Goal: Task Accomplishment & Management: Complete application form

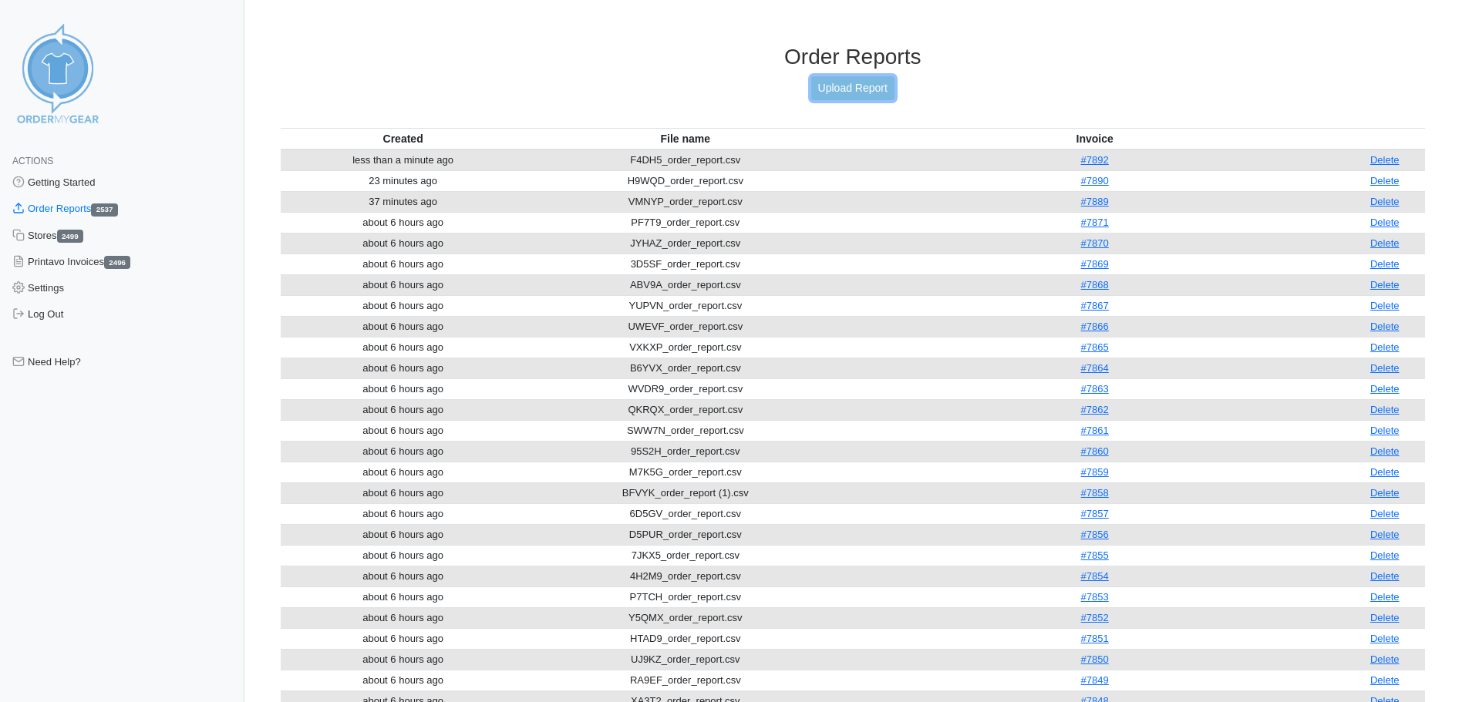
drag, startPoint x: 0, startPoint y: 0, endPoint x: 827, endPoint y: 93, distance: 832.4
click at [827, 93] on link "Upload Report" at bounding box center [852, 88] width 83 height 24
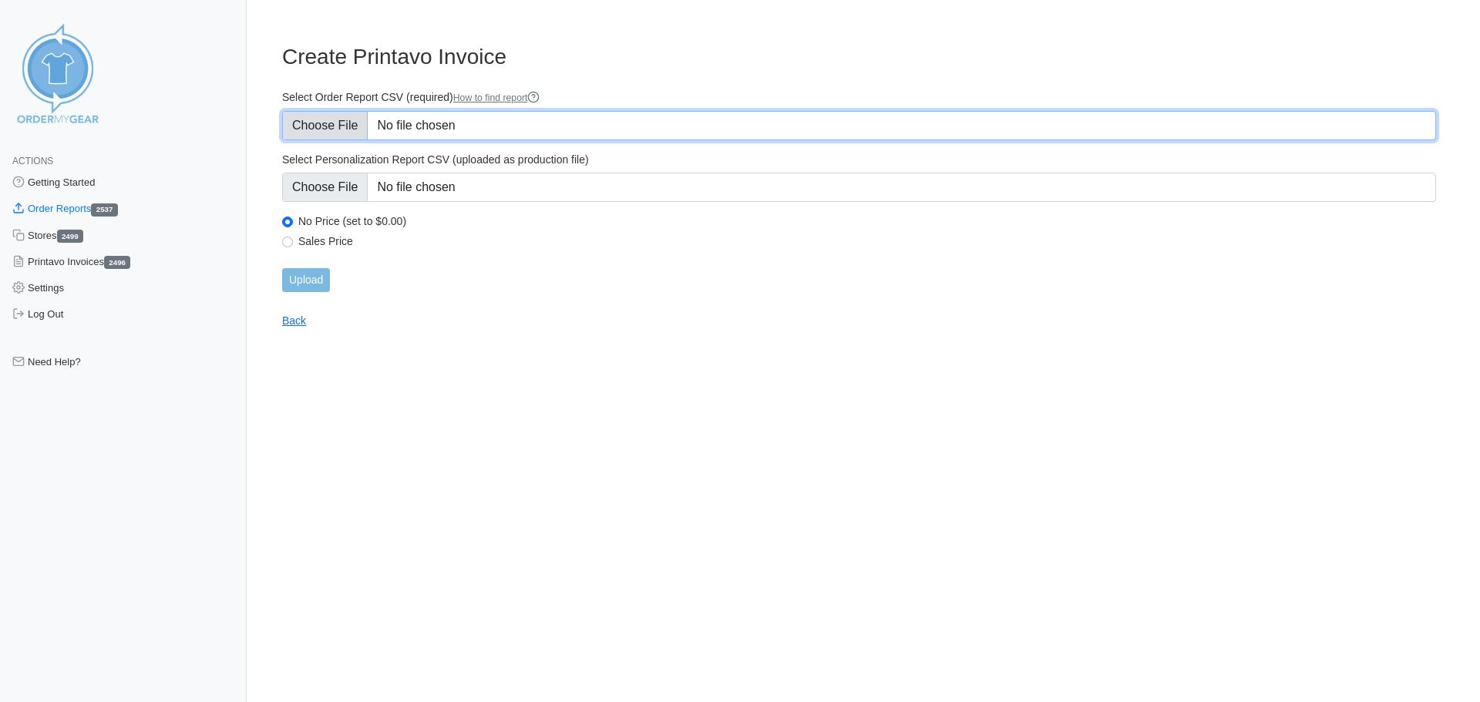
click at [327, 128] on input "Select Order Report CSV (required) How to find report" at bounding box center [859, 125] width 1154 height 29
type input "C:\fakepath\CC6AF_order_report.csv"
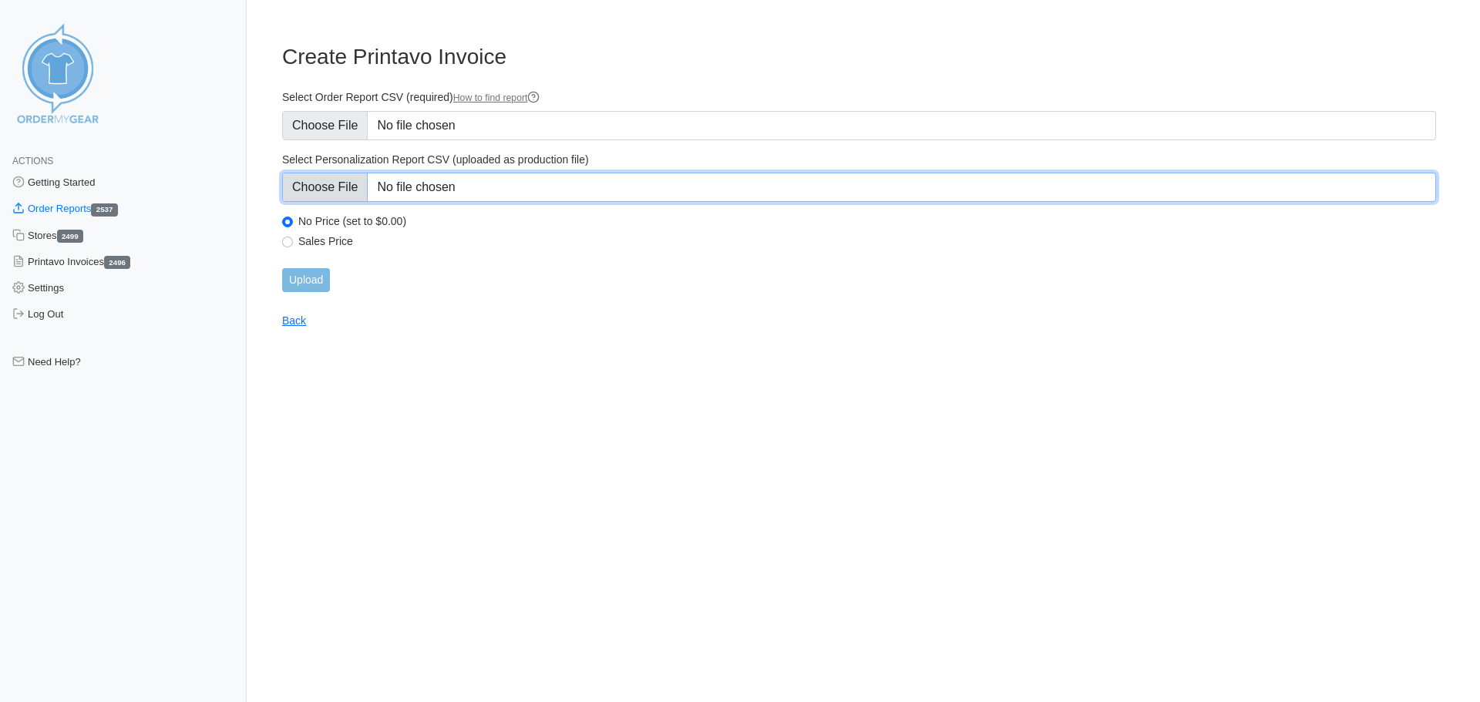
click at [346, 191] on input "Select Personalization Report CSV (uploaded as production file)" at bounding box center [859, 187] width 1154 height 29
type input "C:\fakepath\CC6AF_personalization_report.csv"
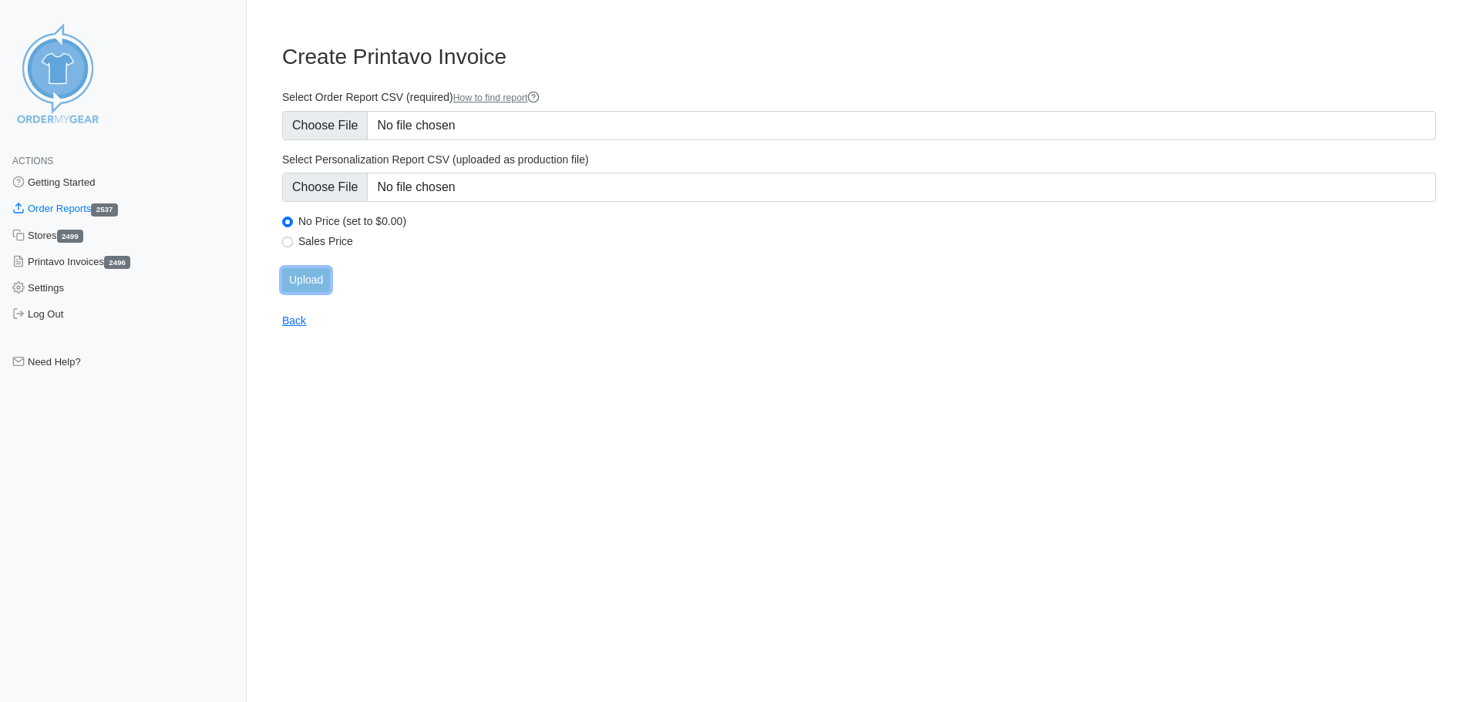
click at [315, 283] on input "Upload" at bounding box center [306, 280] width 48 height 24
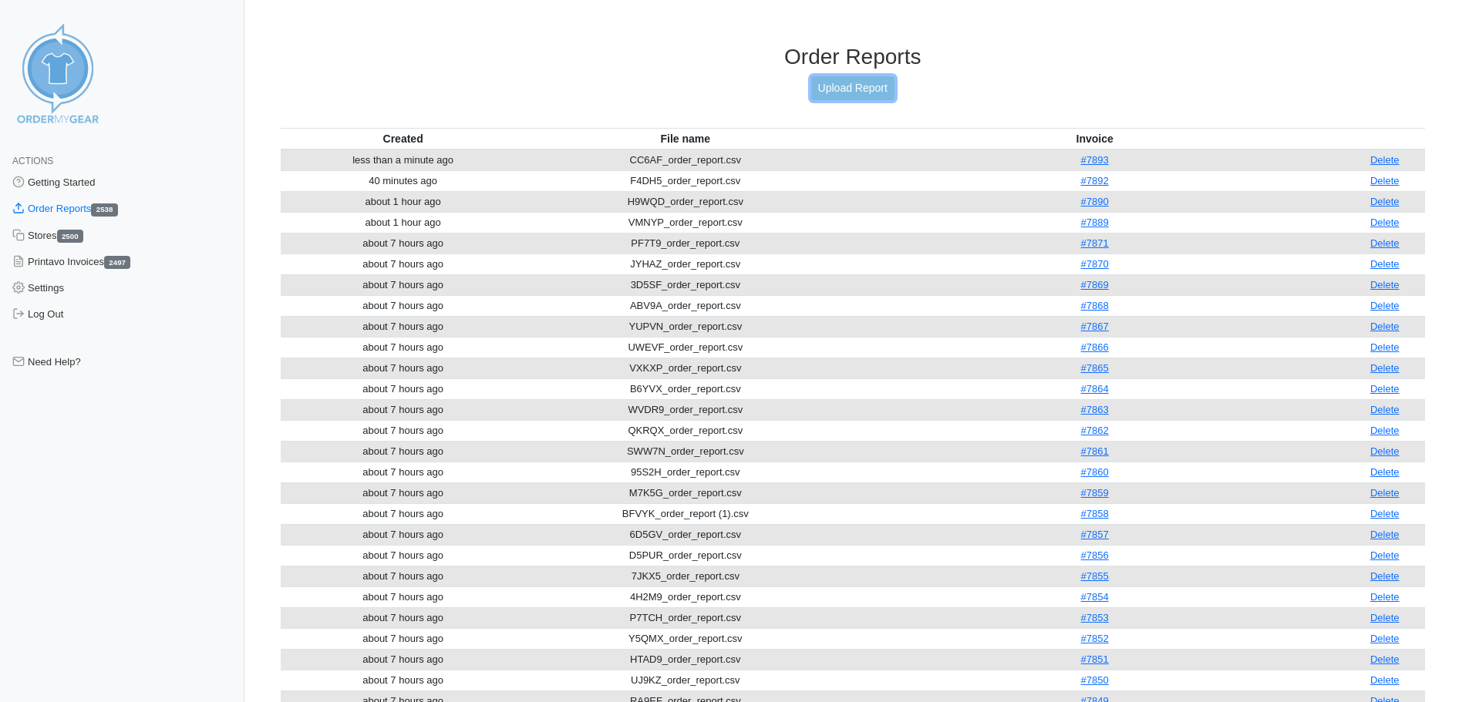
click at [858, 82] on link "Upload Report" at bounding box center [852, 88] width 83 height 24
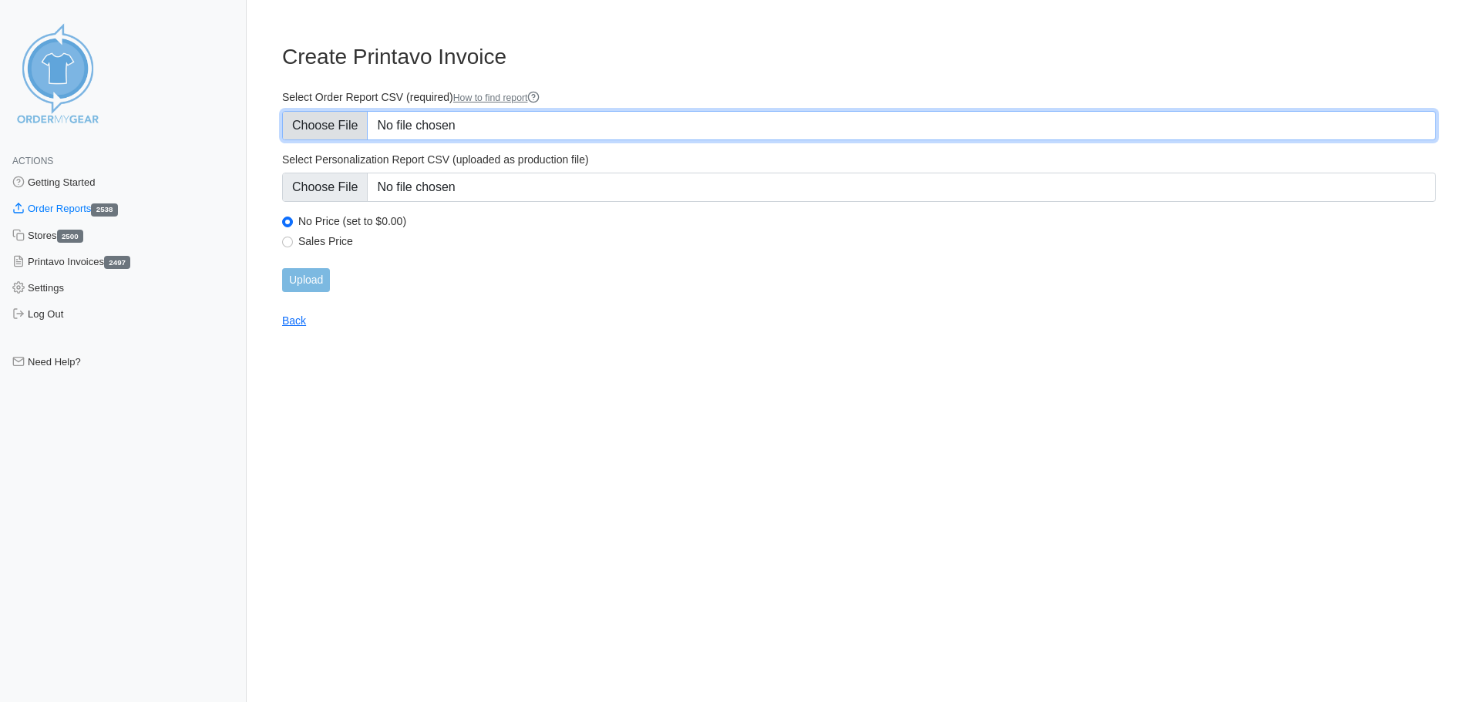
click at [347, 127] on input "Select Order Report CSV (required) How to find report" at bounding box center [859, 125] width 1154 height 29
type input "C:\fakepath\K3EX3_order_report.csv"
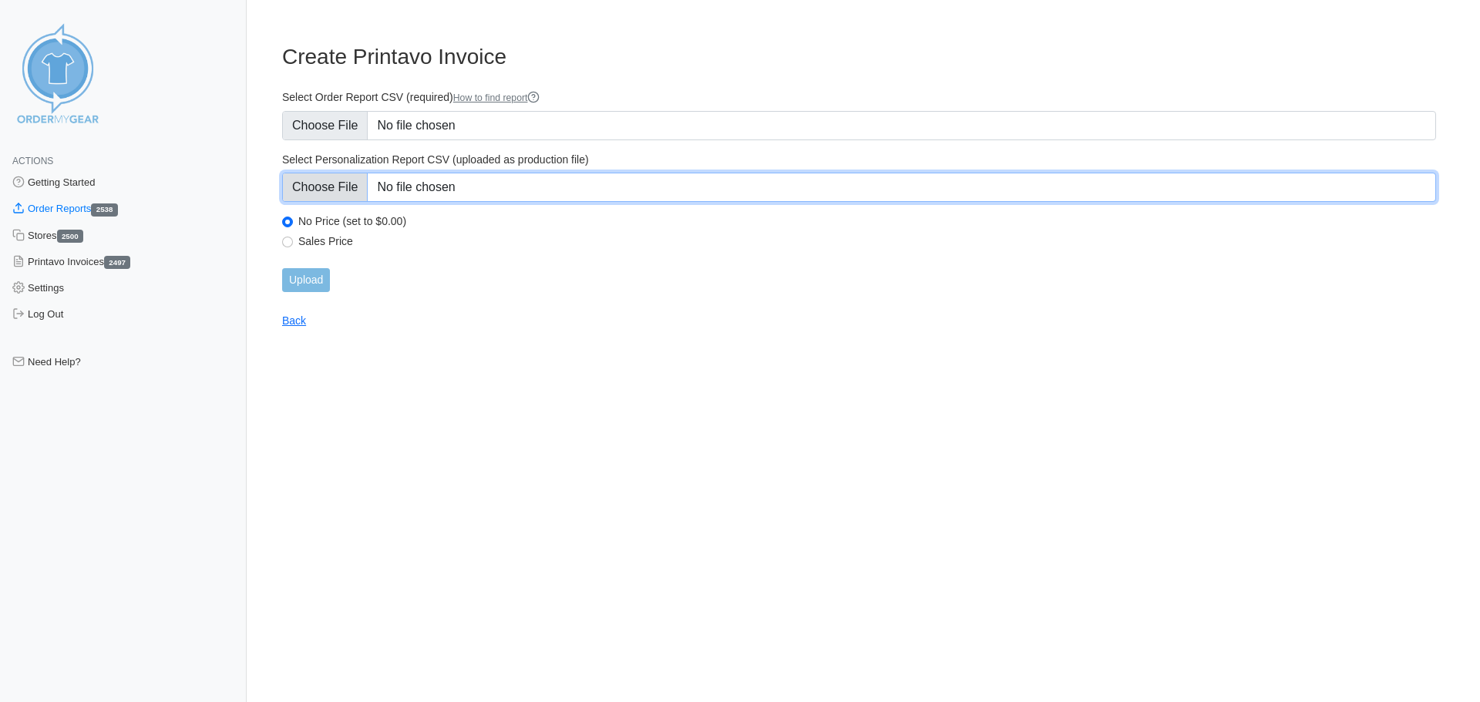
click at [332, 185] on input "Select Personalization Report CSV (uploaded as production file)" at bounding box center [859, 187] width 1154 height 29
type input "C:\fakepath\K3EX3_personalization_report.csv"
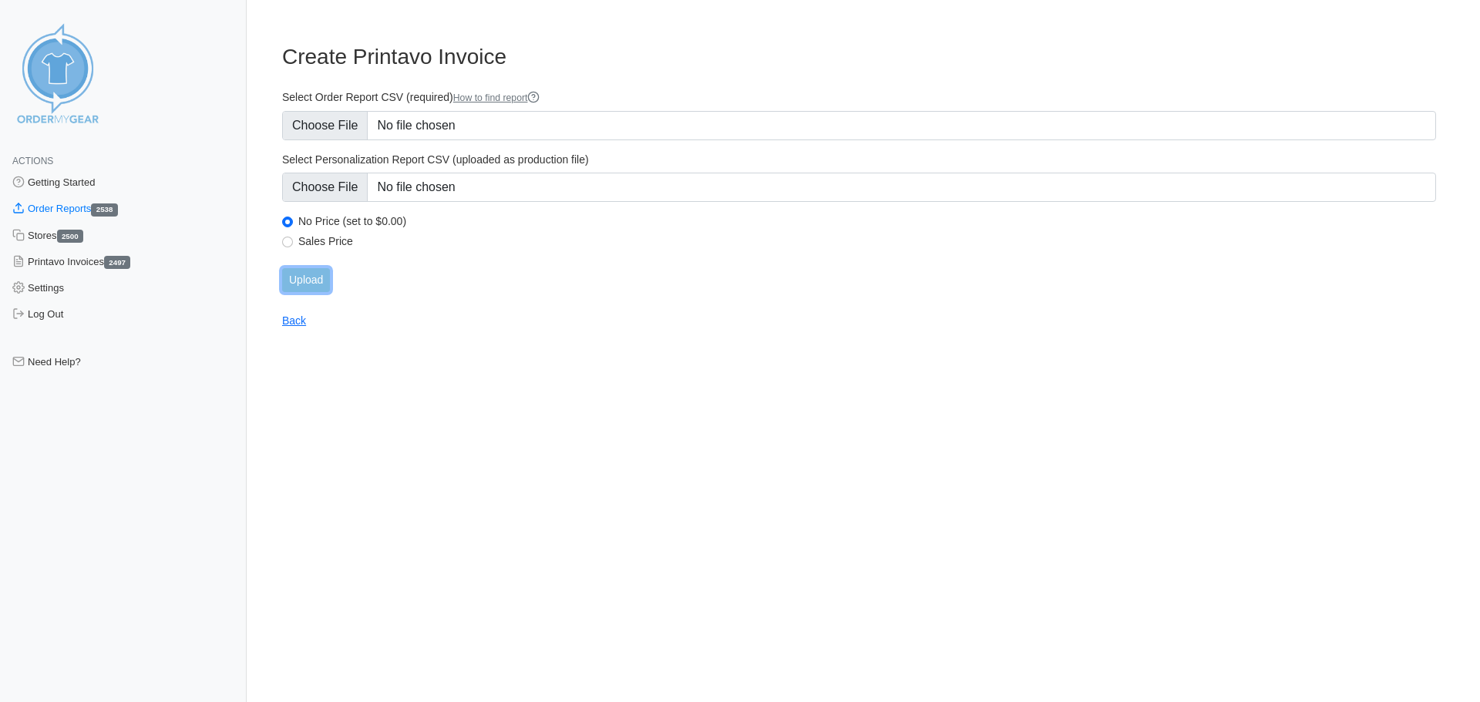
click at [318, 281] on input "Upload" at bounding box center [306, 280] width 48 height 24
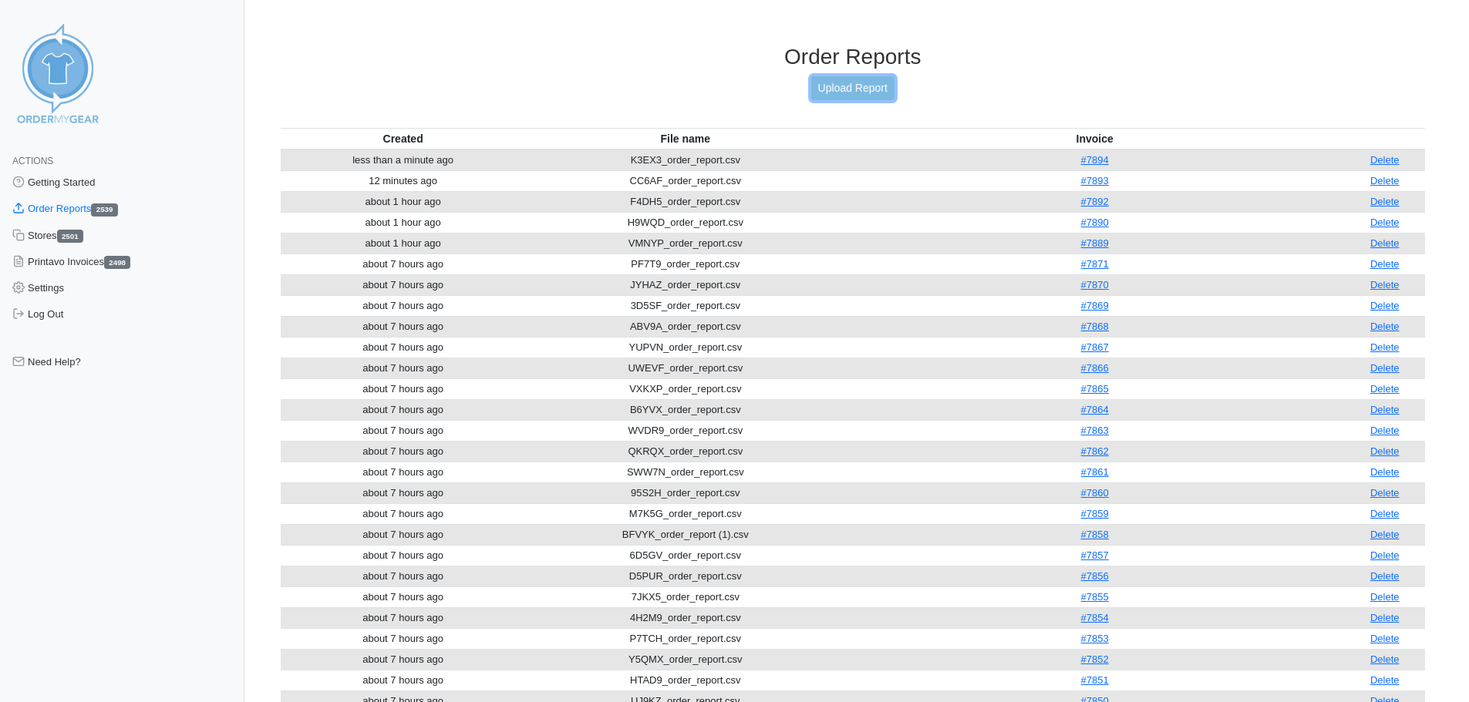
click at [867, 95] on link "Upload Report" at bounding box center [852, 88] width 83 height 24
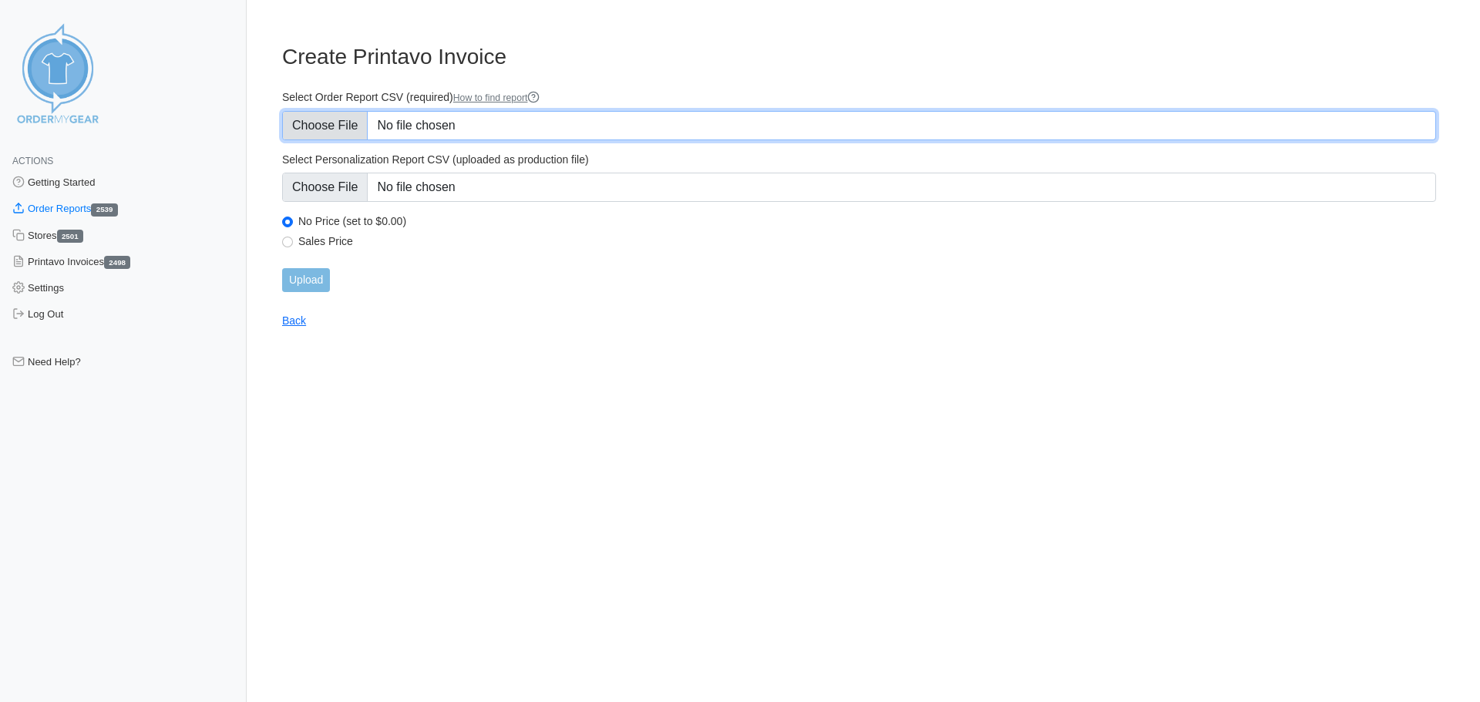
click at [326, 129] on input "Select Order Report CSV (required) How to find report" at bounding box center [859, 125] width 1154 height 29
type input "C:\fakepath\F5ATY_order_report.csv"
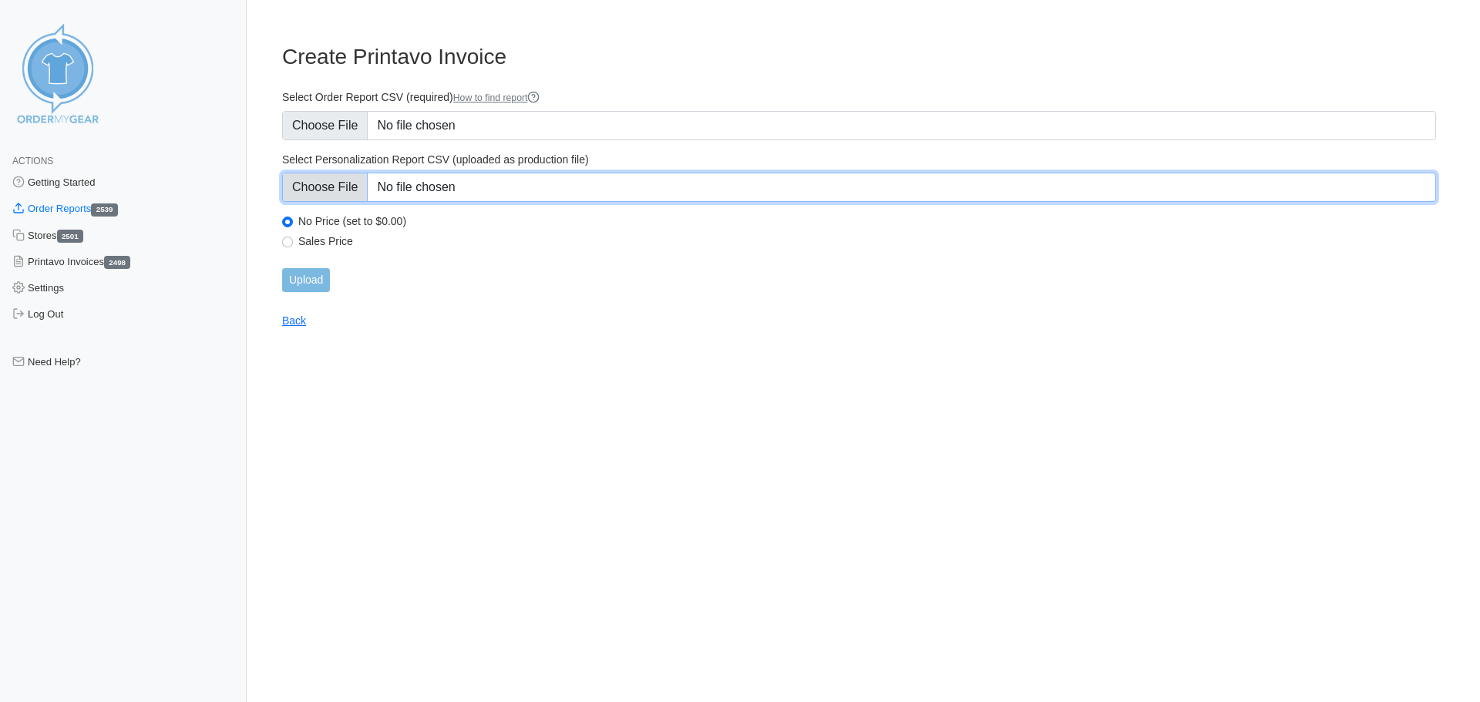
click at [332, 182] on input "Select Personalization Report CSV (uploaded as production file)" at bounding box center [859, 187] width 1154 height 29
type input "C:\fakepath\F5ATY_personalization_report.csv"
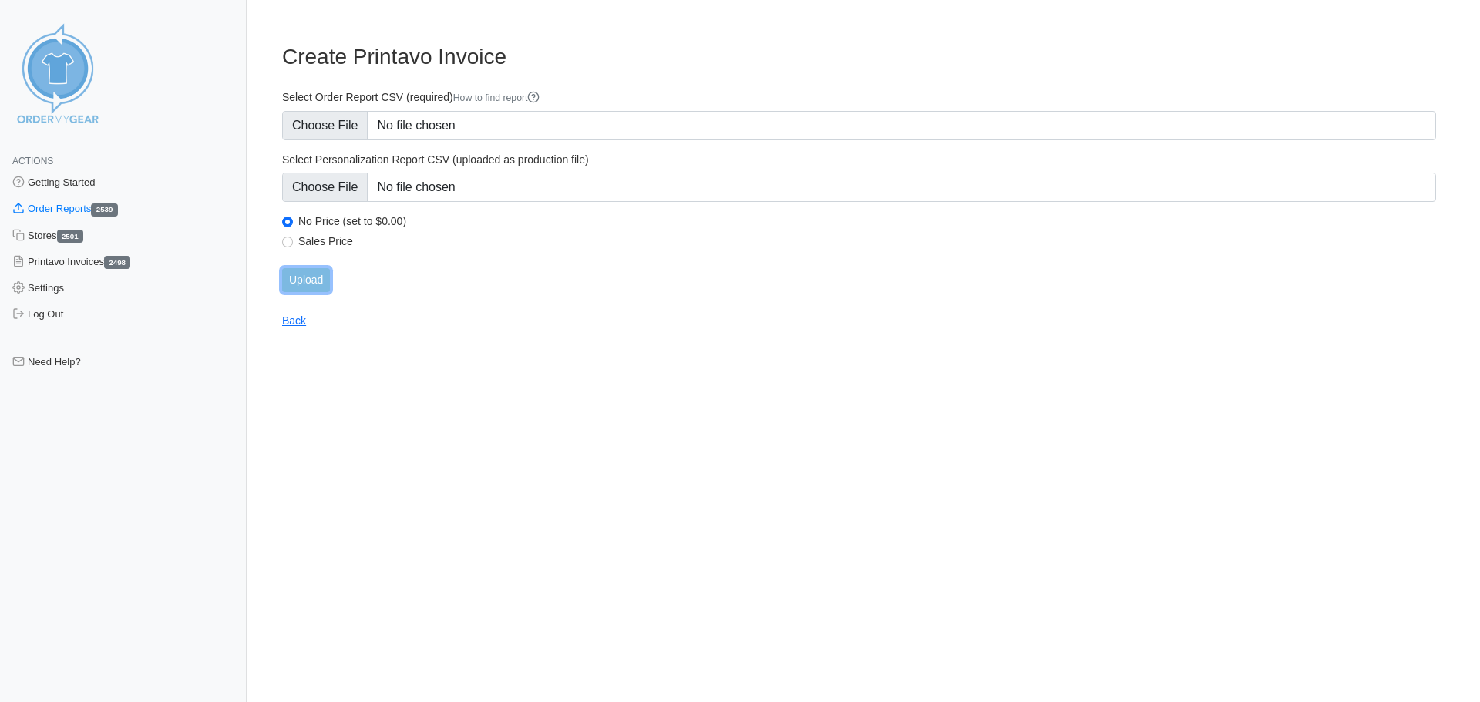
click at [297, 283] on input "Upload" at bounding box center [306, 280] width 48 height 24
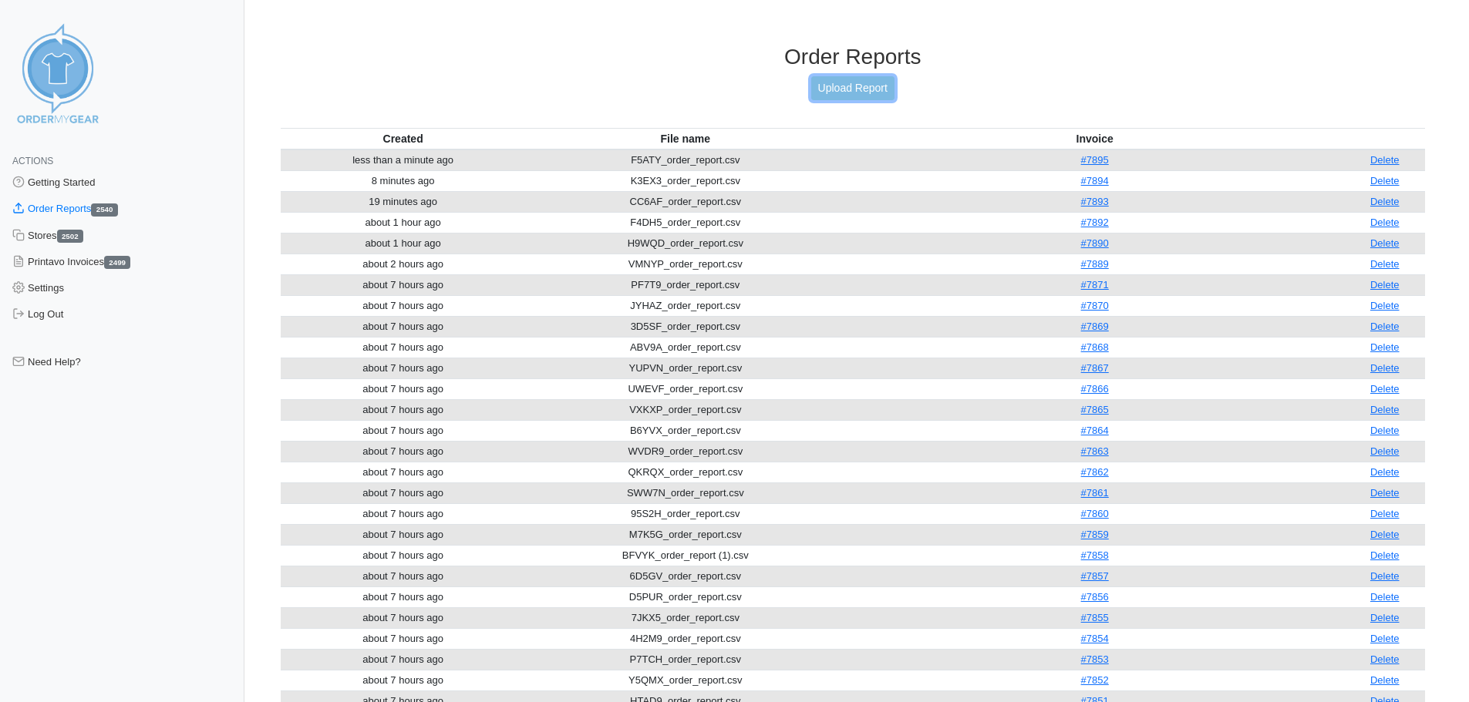
click at [826, 92] on link "Upload Report" at bounding box center [852, 88] width 83 height 24
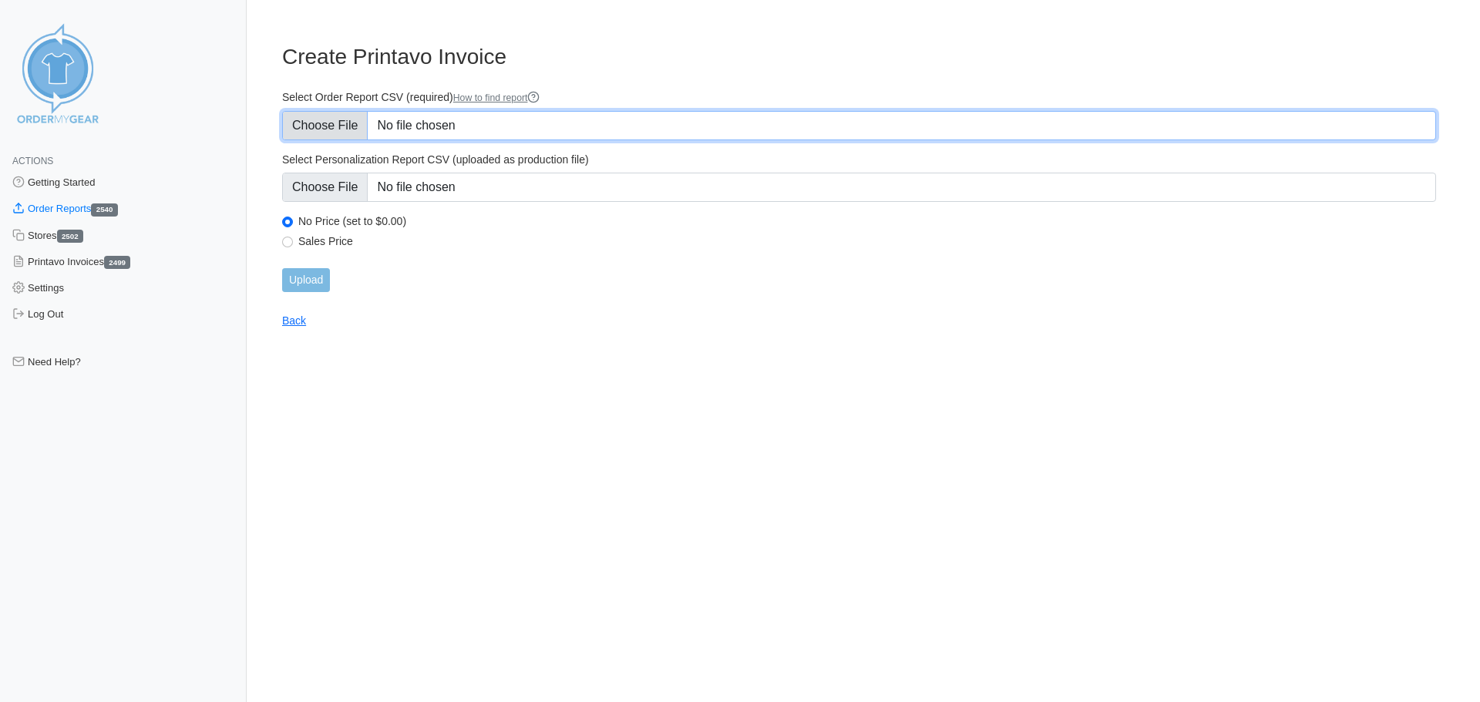
click at [334, 122] on input "Select Order Report CSV (required) How to find report" at bounding box center [859, 125] width 1154 height 29
type input "C:\fakepath\7ZN69_order_report.csv"
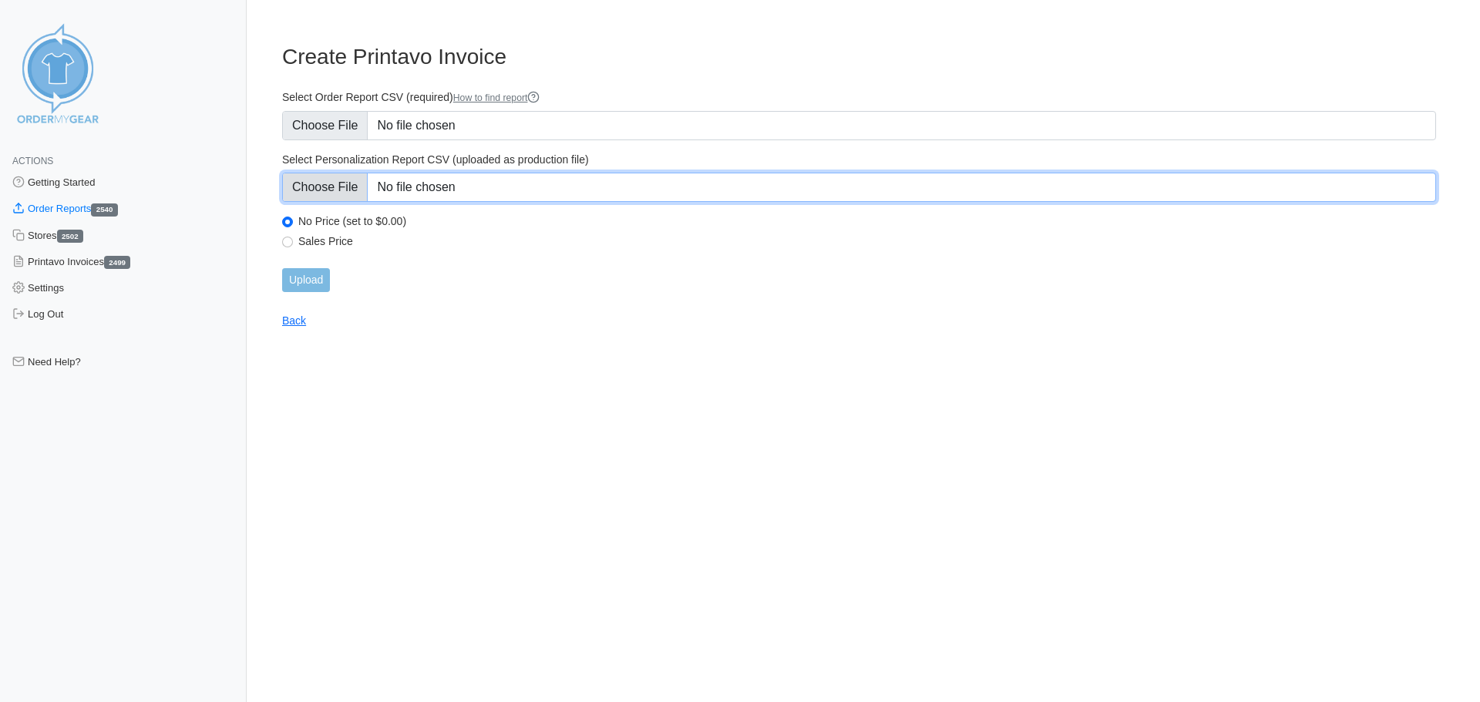
click at [330, 183] on input "Select Personalization Report CSV (uploaded as production file)" at bounding box center [859, 187] width 1154 height 29
type input "C:\fakepath\7ZN69_personalization_report.csv"
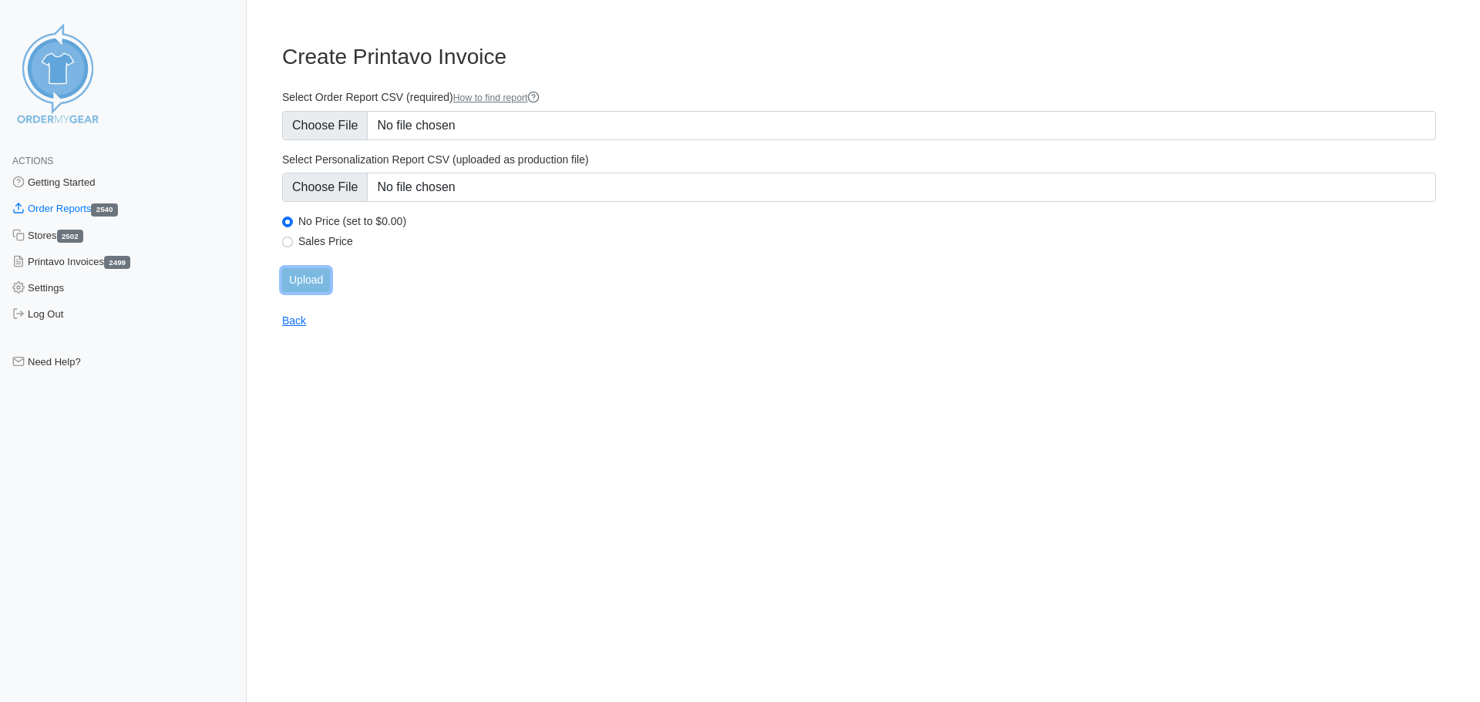
click at [313, 285] on input "Upload" at bounding box center [306, 280] width 48 height 24
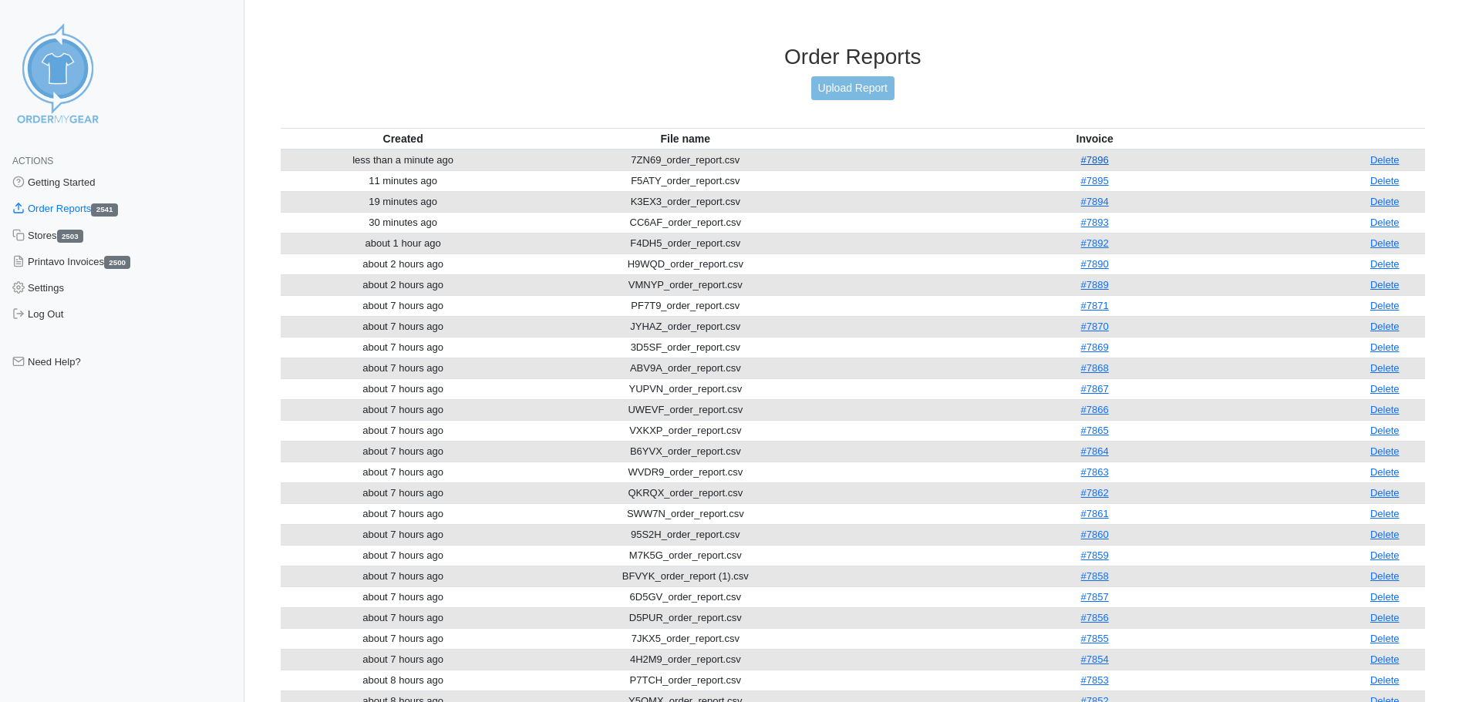
click at [1102, 163] on link "#7896" at bounding box center [1095, 160] width 28 height 12
click at [847, 94] on link "Upload Report" at bounding box center [852, 88] width 83 height 24
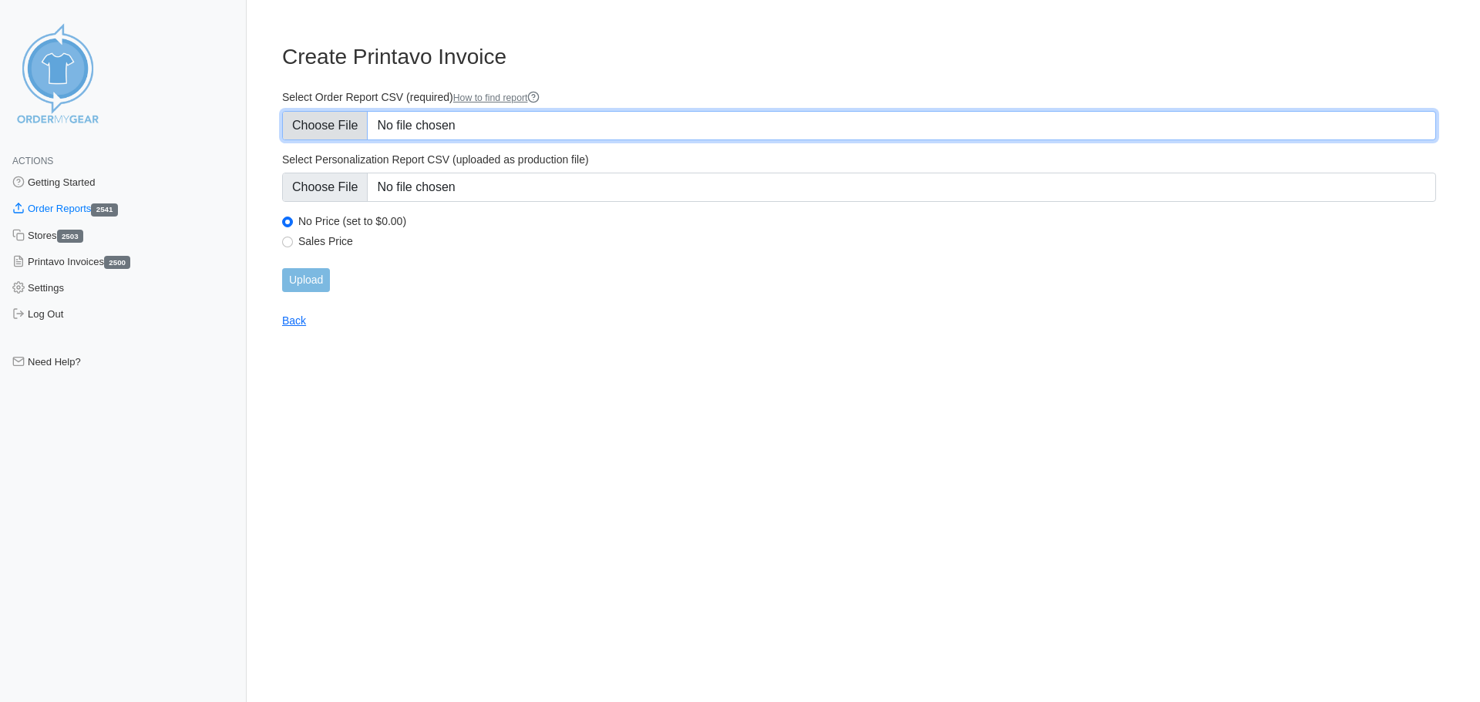
click at [348, 128] on input "Select Order Report CSV (required) How to find report" at bounding box center [859, 125] width 1154 height 29
type input "C:\fakepath\EHBFK_order_report.csv"
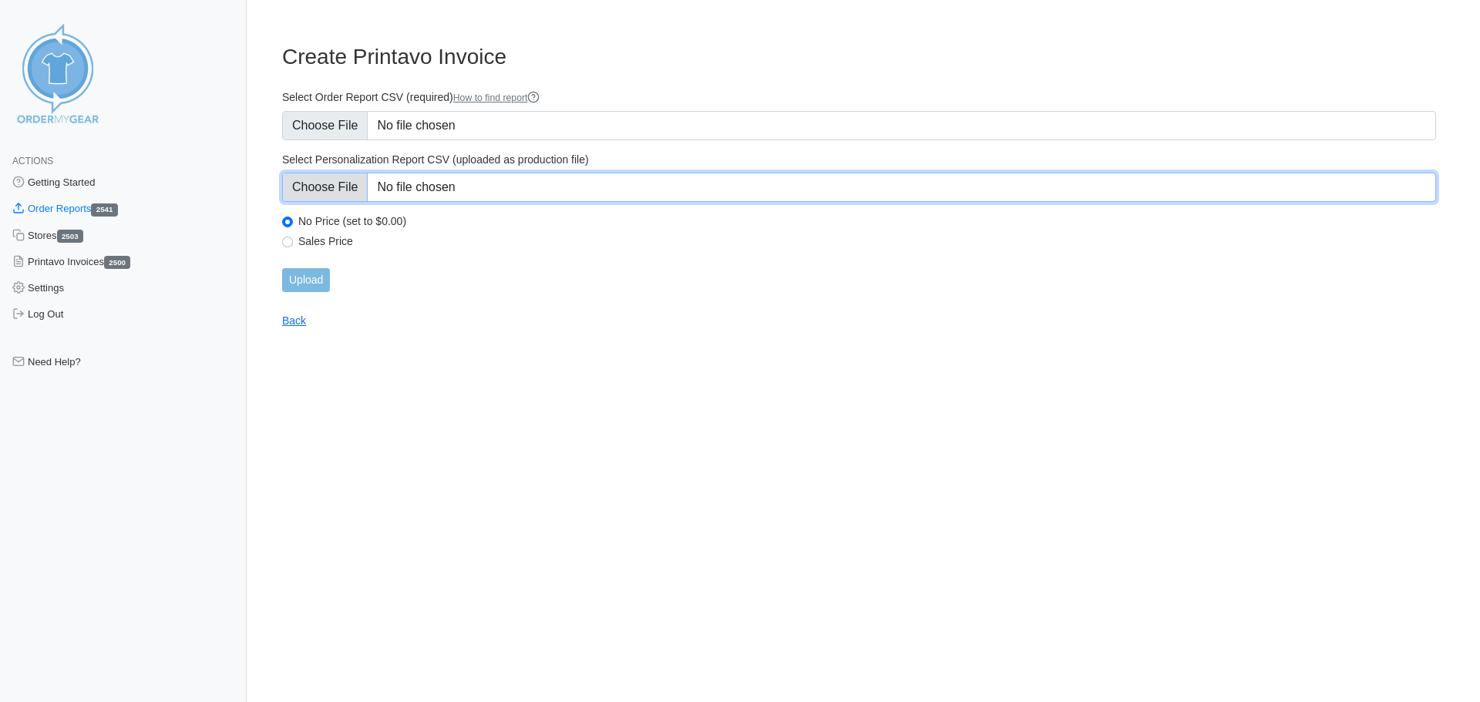
click at [355, 197] on input "Select Personalization Report CSV (uploaded as production file)" at bounding box center [859, 187] width 1154 height 29
type input "C:\fakepath\EHBFK_personalization_report.csv"
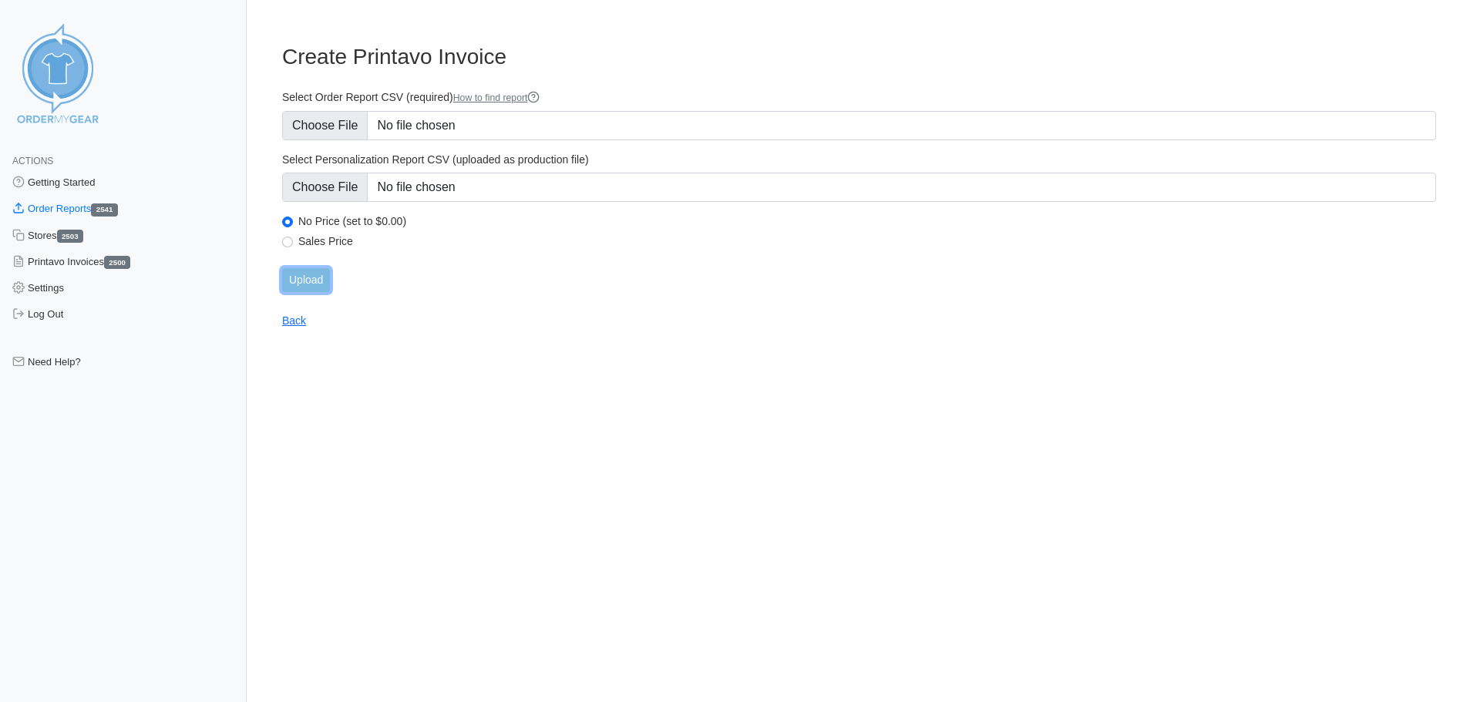
click at [330, 278] on input "Upload" at bounding box center [306, 280] width 48 height 24
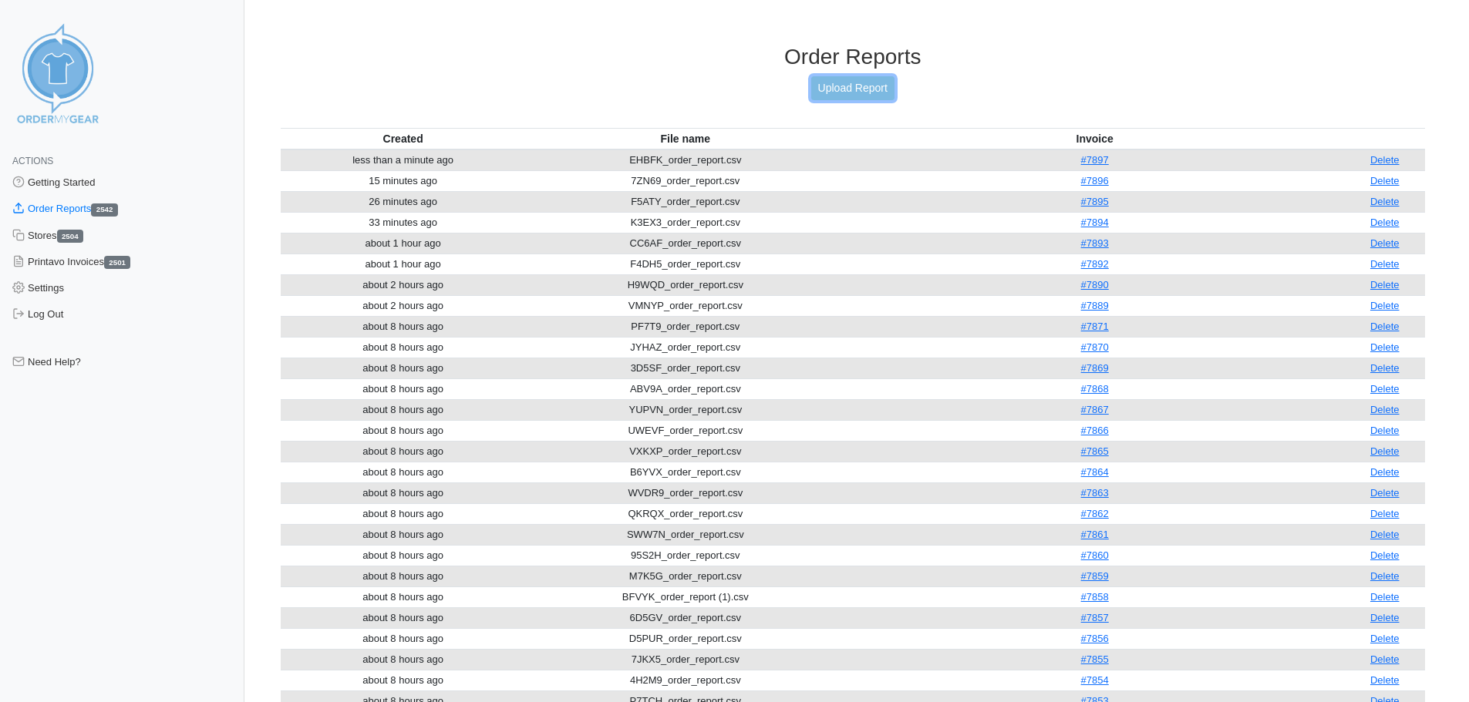
click at [850, 85] on link "Upload Report" at bounding box center [852, 88] width 83 height 24
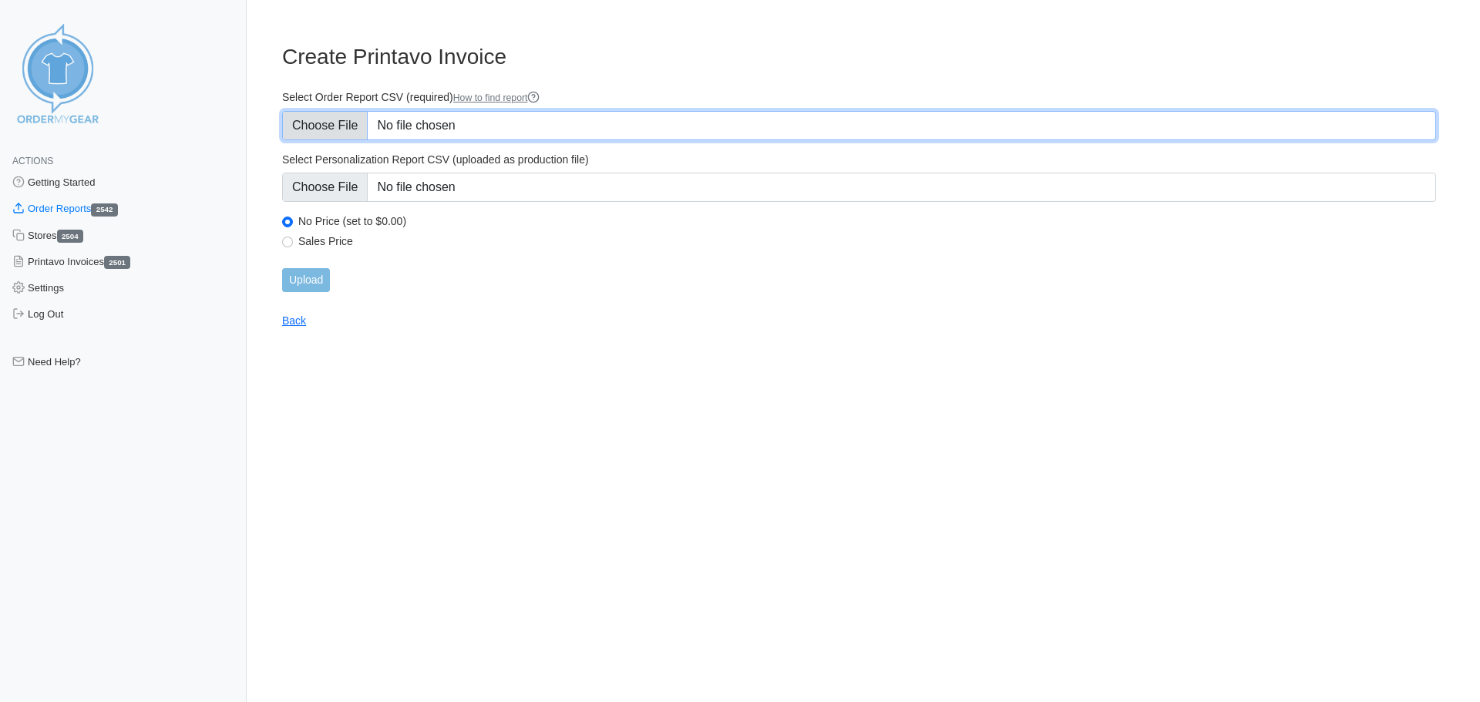
click at [347, 126] on input "Select Order Report CSV (required) How to find report" at bounding box center [859, 125] width 1154 height 29
type input "C:\fakepath\SSN3U_order_report.csv"
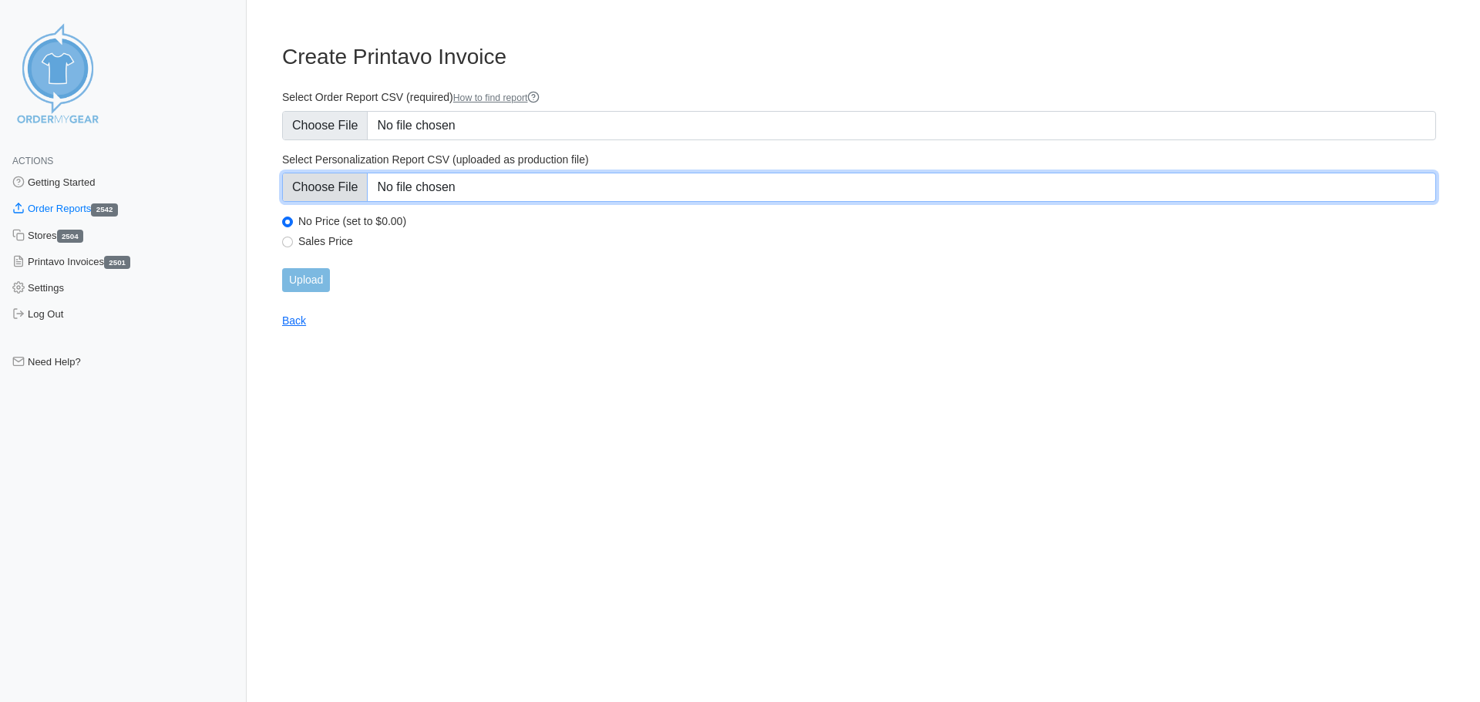
click at [339, 191] on input "Select Personalization Report CSV (uploaded as production file)" at bounding box center [859, 187] width 1154 height 29
type input "C:\fakepath\SSN3U_personalization_report.csv"
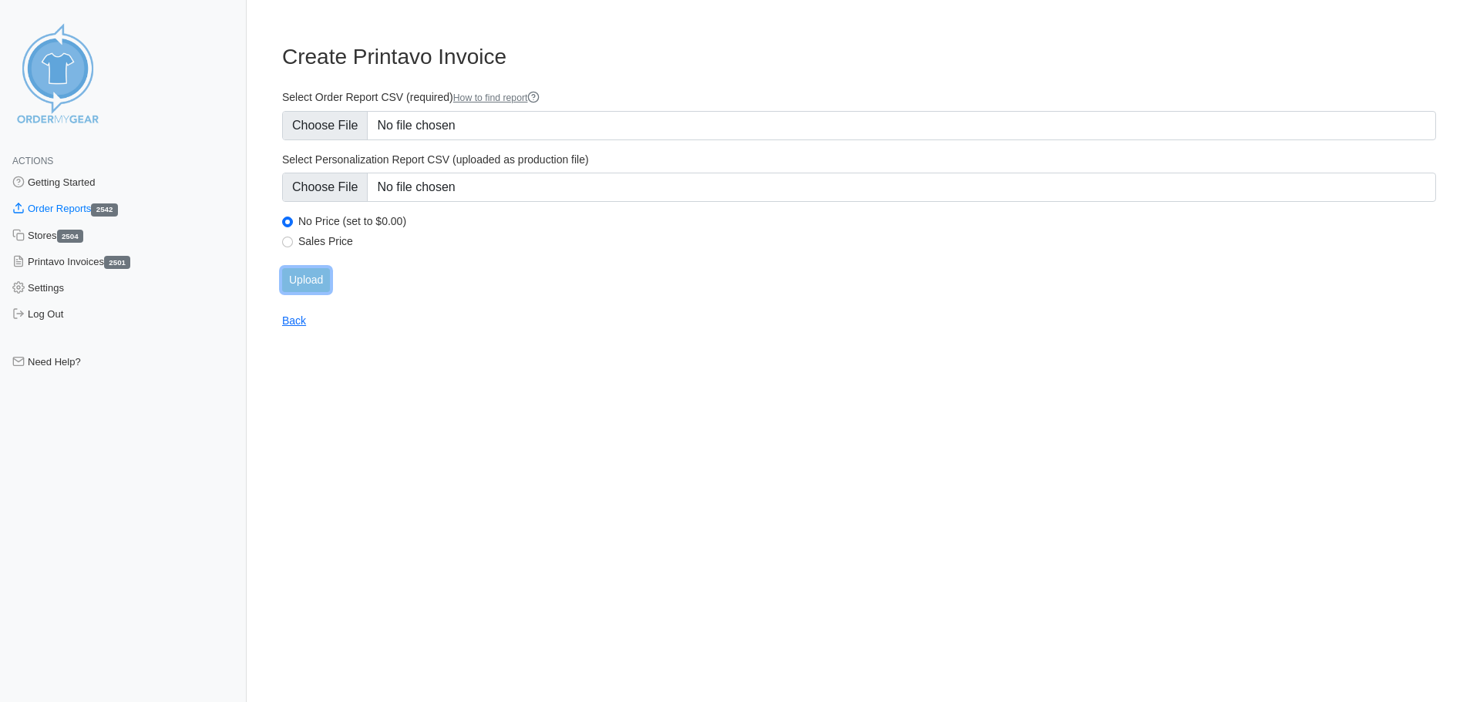
click at [302, 279] on input "Upload" at bounding box center [306, 280] width 48 height 24
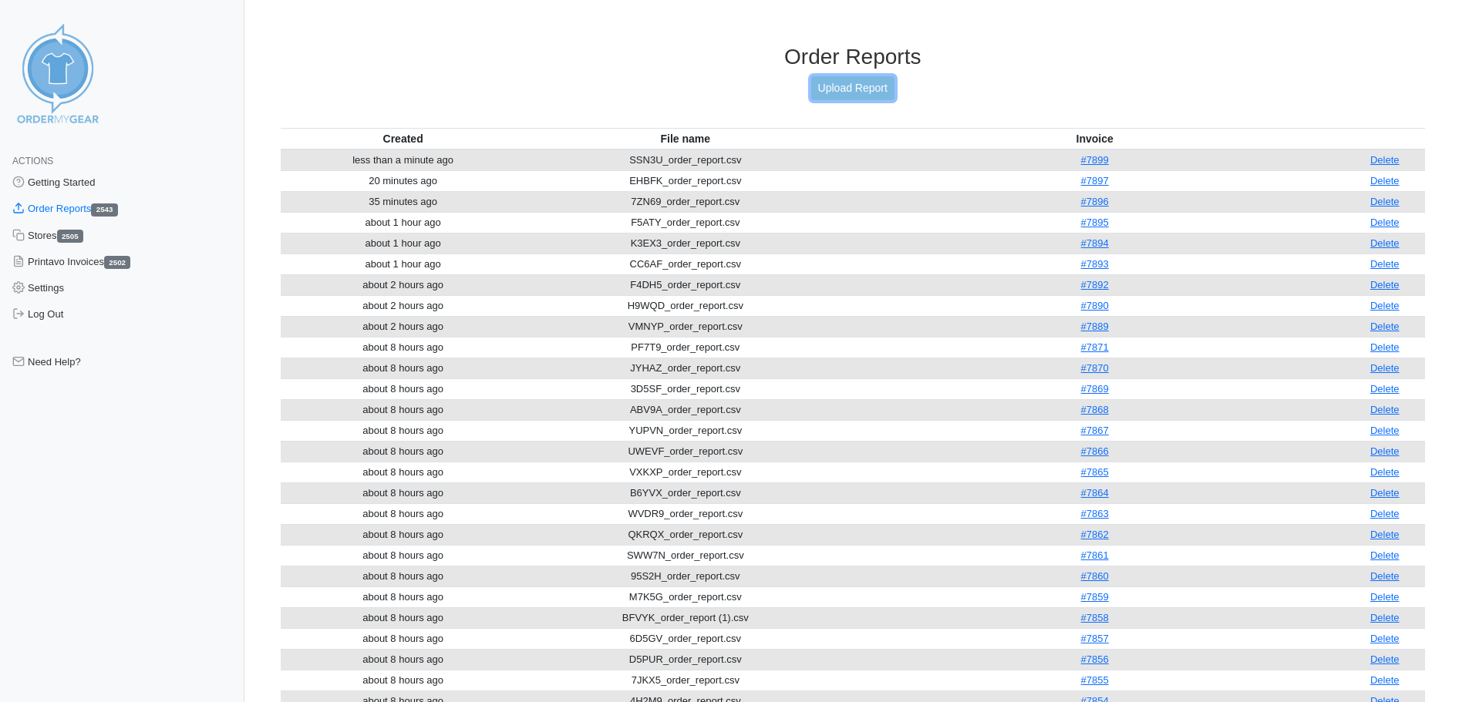
click at [850, 88] on link "Upload Report" at bounding box center [852, 88] width 83 height 24
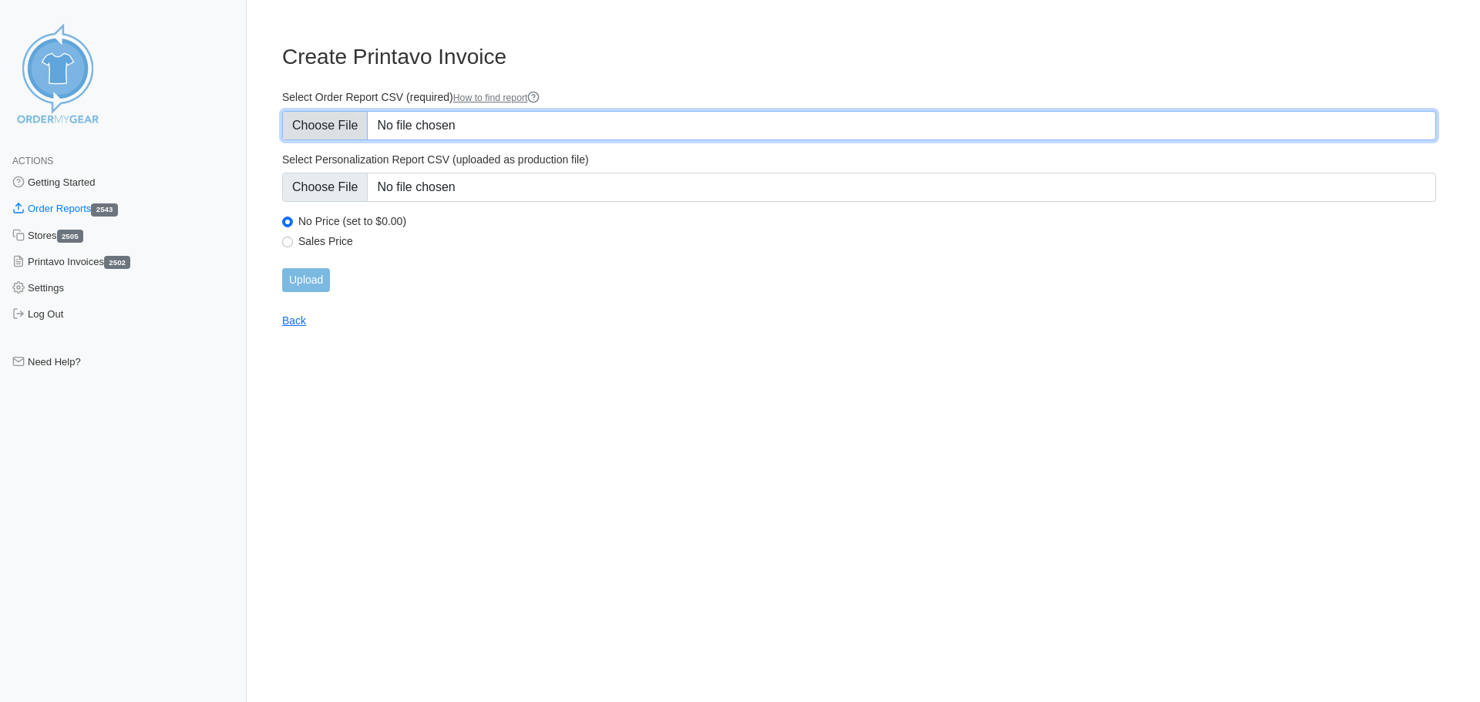
click at [302, 130] on input "Select Order Report CSV (required) How to find report" at bounding box center [859, 125] width 1154 height 29
click at [305, 123] on input "Select Order Report CSV (required) How to find report" at bounding box center [859, 125] width 1154 height 29
type input "C:\fakepath\SSN3U_order_report (1).csv"
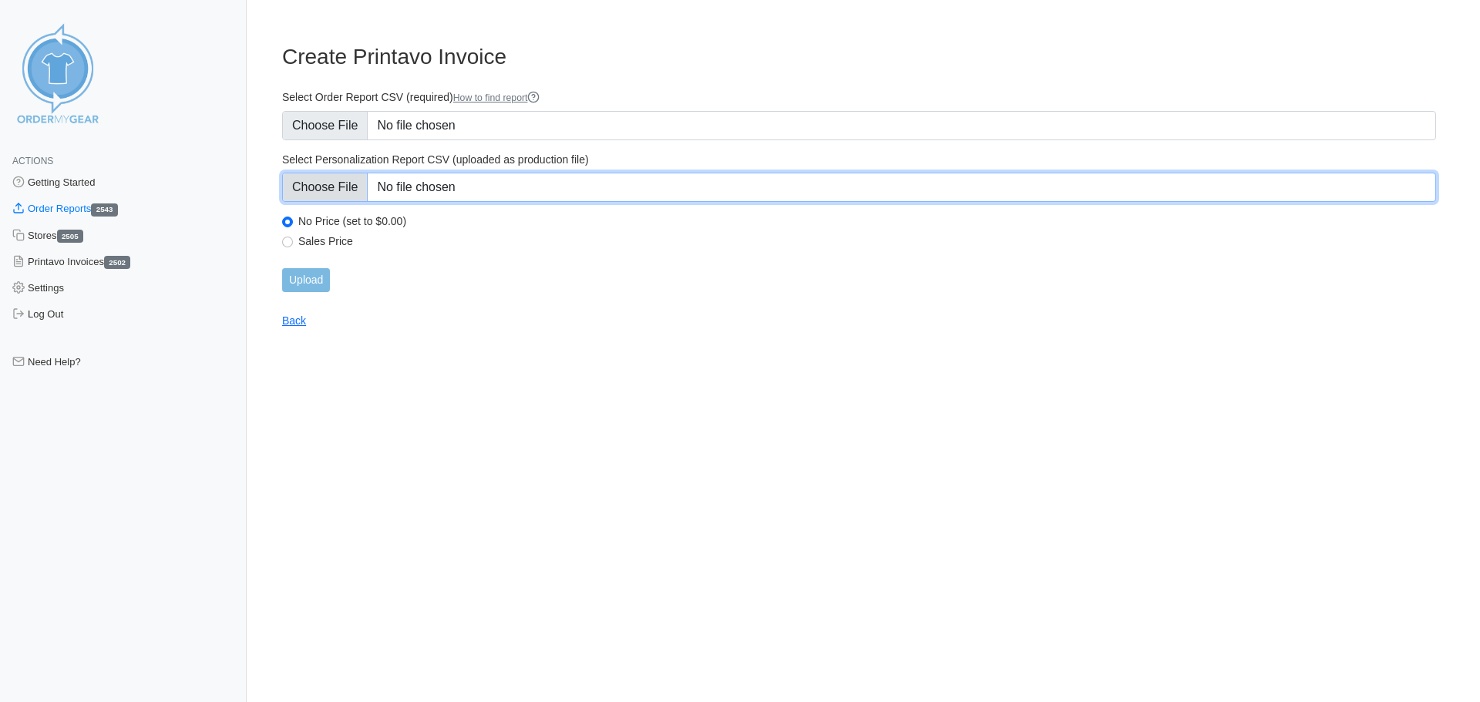
click at [286, 189] on input "Select Personalization Report CSV (uploaded as production file)" at bounding box center [859, 187] width 1154 height 29
type input "C:\fakepath\SSN3U_personalization_report (1).csv"
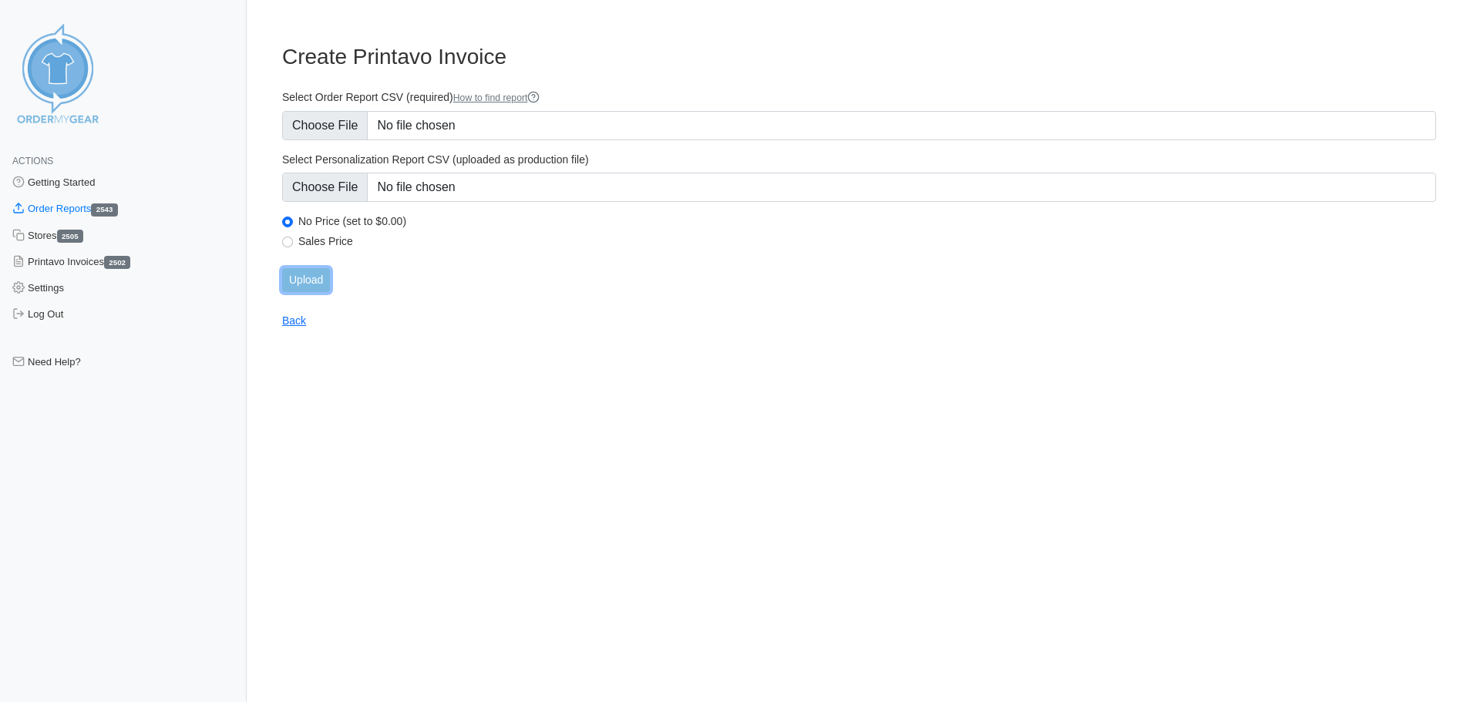
click at [323, 281] on input "Upload" at bounding box center [306, 280] width 48 height 24
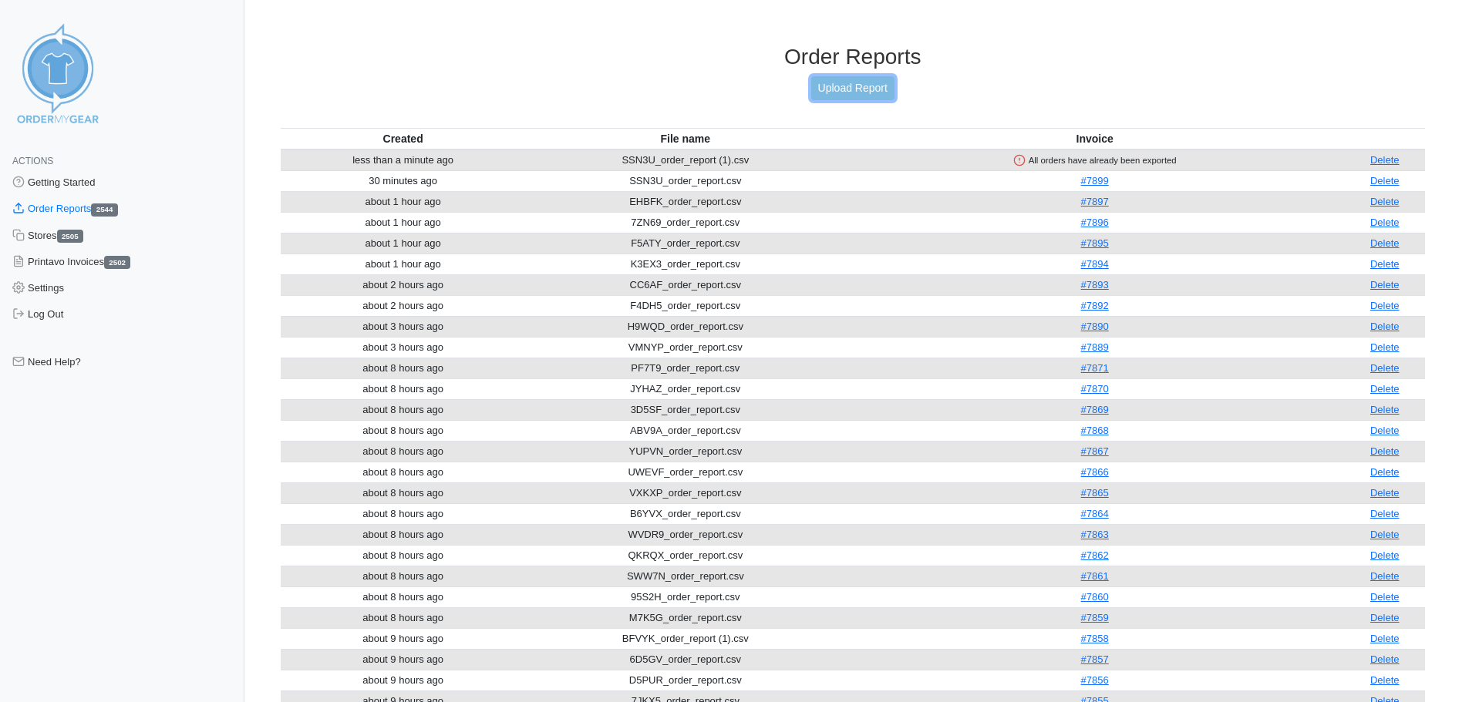
click at [833, 92] on link "Upload Report" at bounding box center [852, 88] width 83 height 24
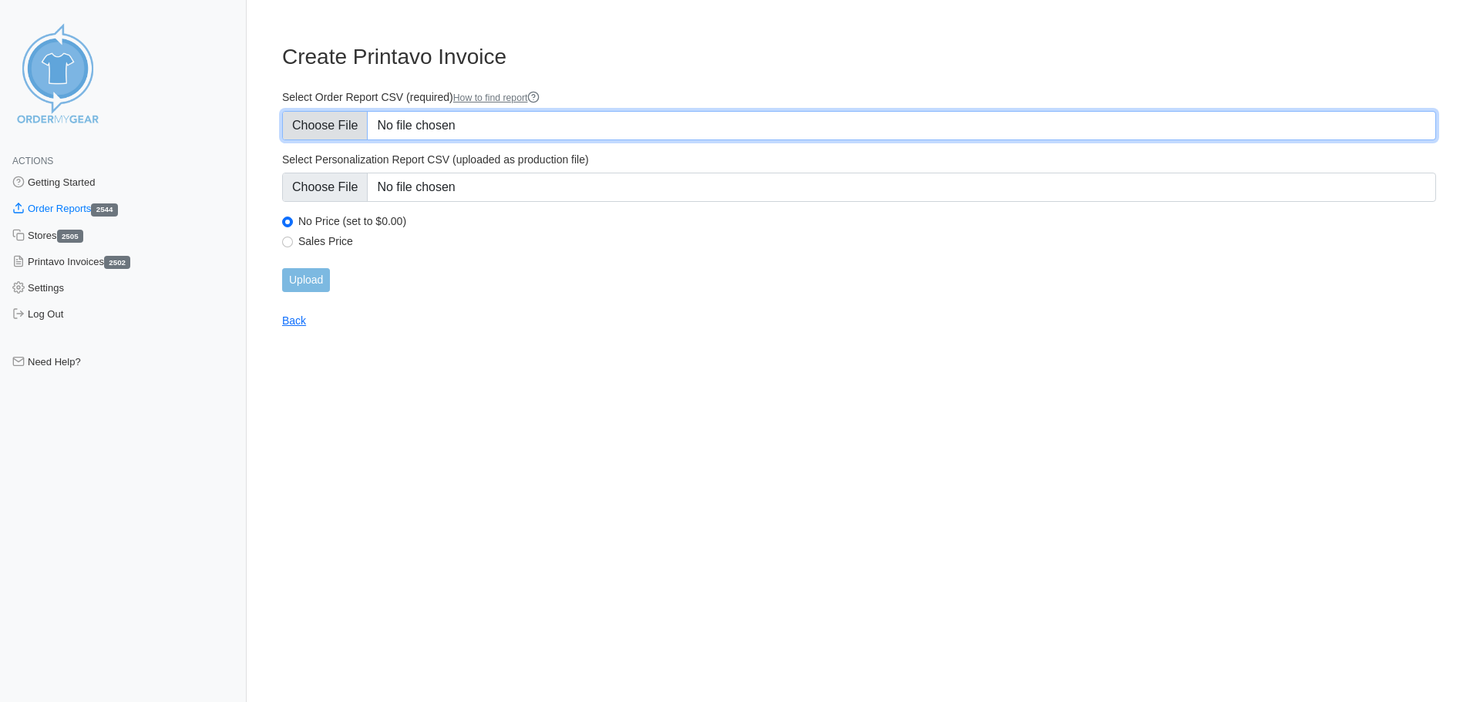
click at [324, 135] on input "Select Order Report CSV (required) How to find report" at bounding box center [859, 125] width 1154 height 29
type input "C:\fakepath\VBK95_order_report.csv"
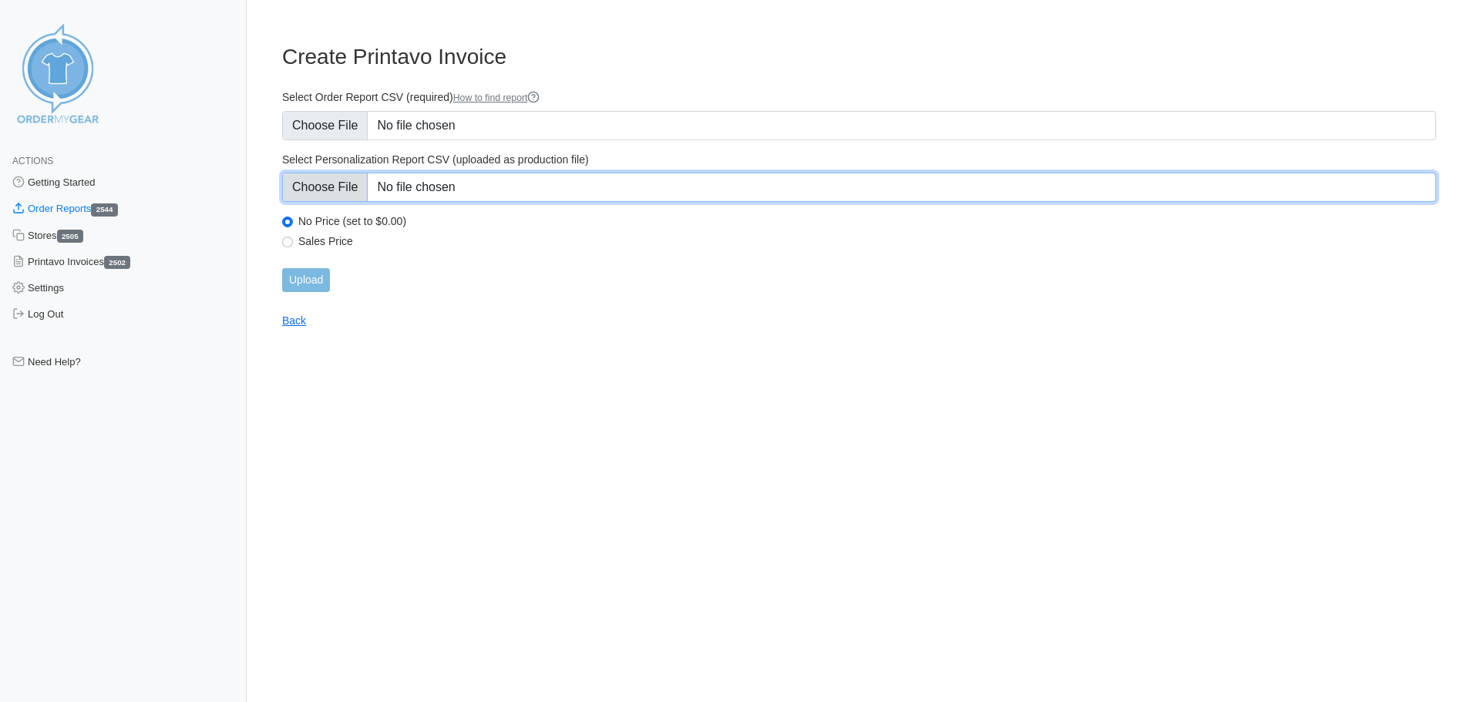
click at [347, 177] on input "Select Personalization Report CSV (uploaded as production file)" at bounding box center [859, 187] width 1154 height 29
type input "C:\fakepath\VBK95_personalization_report.csv"
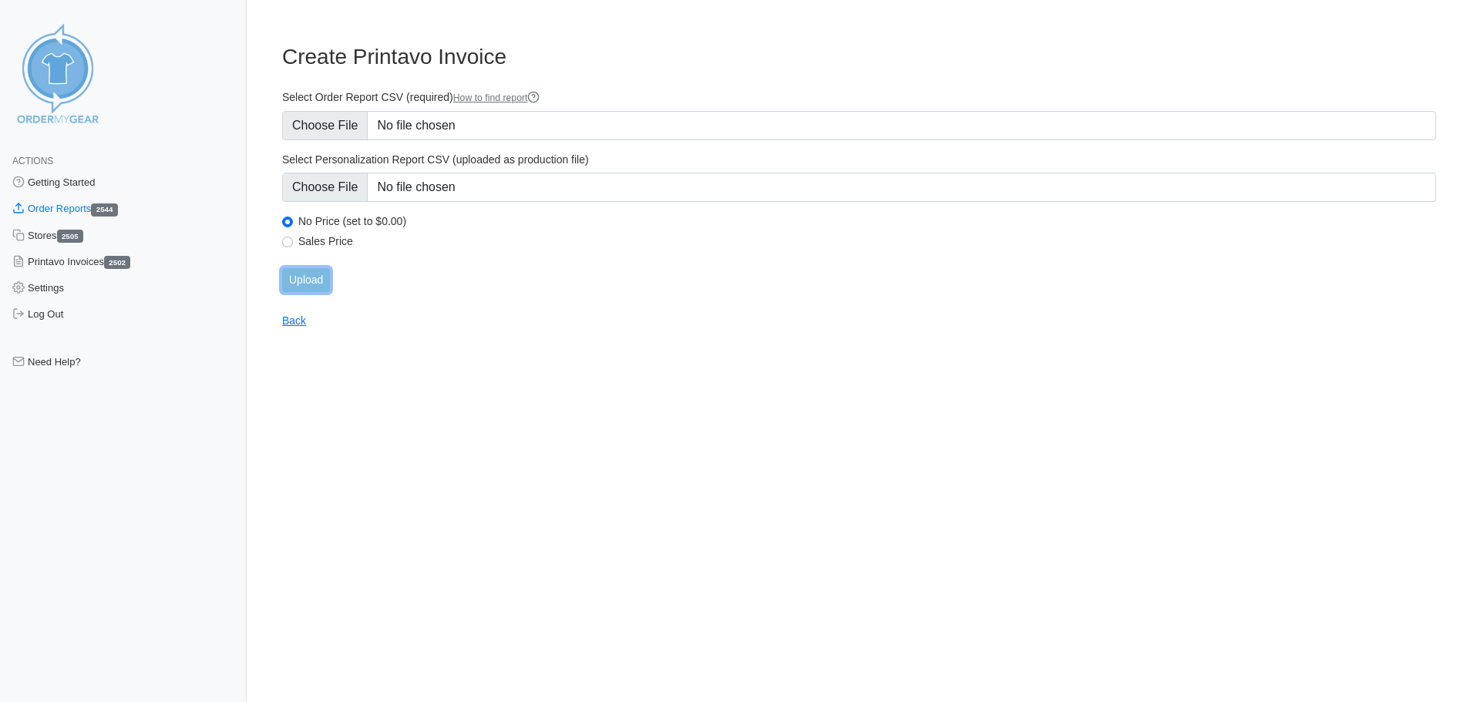
click at [311, 278] on input "Upload" at bounding box center [306, 280] width 48 height 24
